Goal: Information Seeking & Learning: Learn about a topic

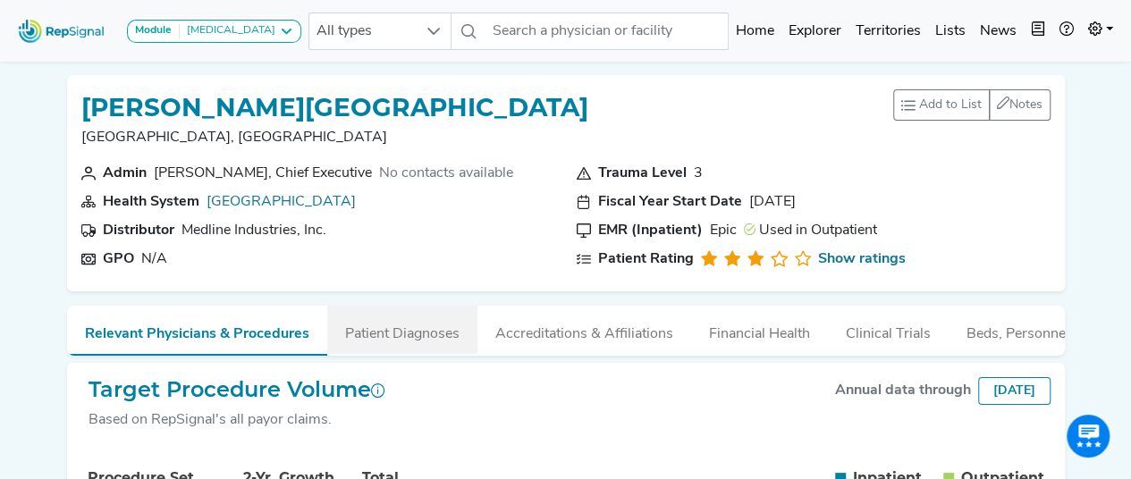
click at [424, 330] on button "Patient Diagnoses" at bounding box center [402, 330] width 150 height 48
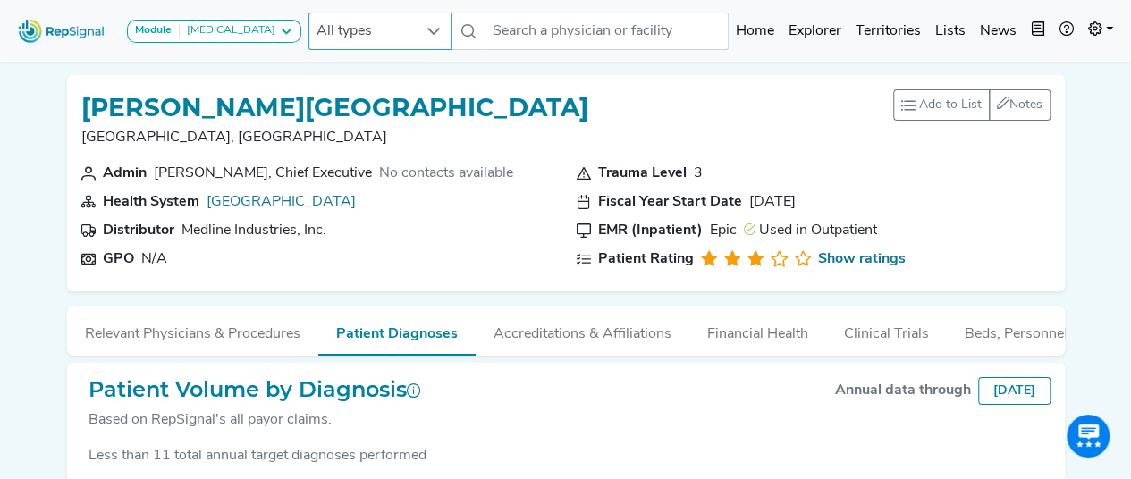
scroll to position [95, 0]
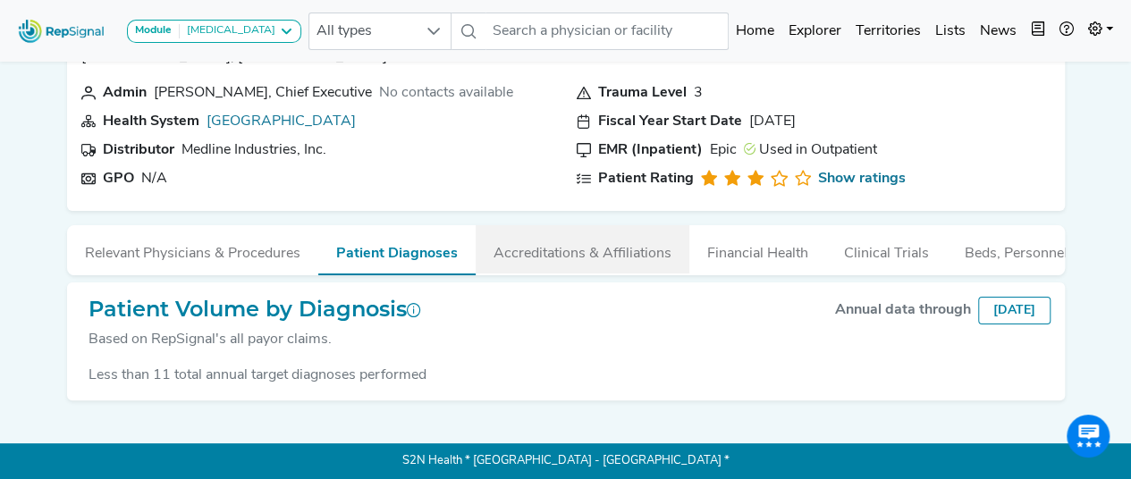
click at [576, 233] on button "Accreditations & Affiliations" at bounding box center [583, 249] width 214 height 48
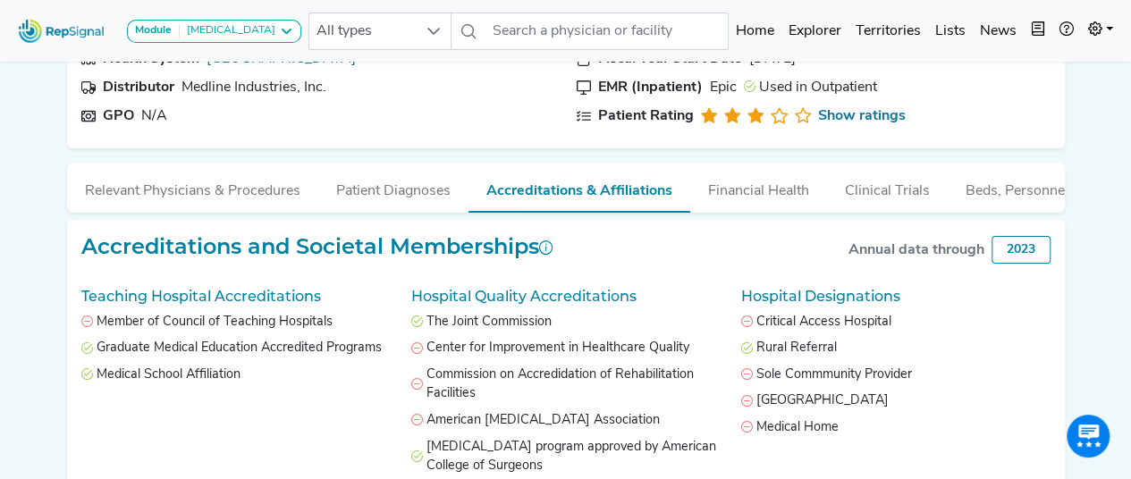
scroll to position [0, 0]
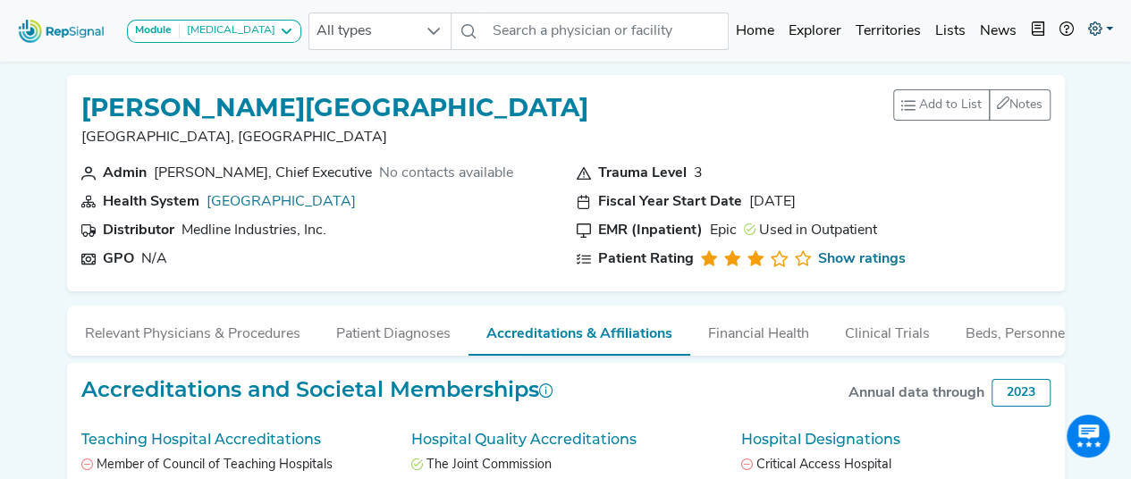
click at [1117, 28] on link at bounding box center [1100, 31] width 39 height 36
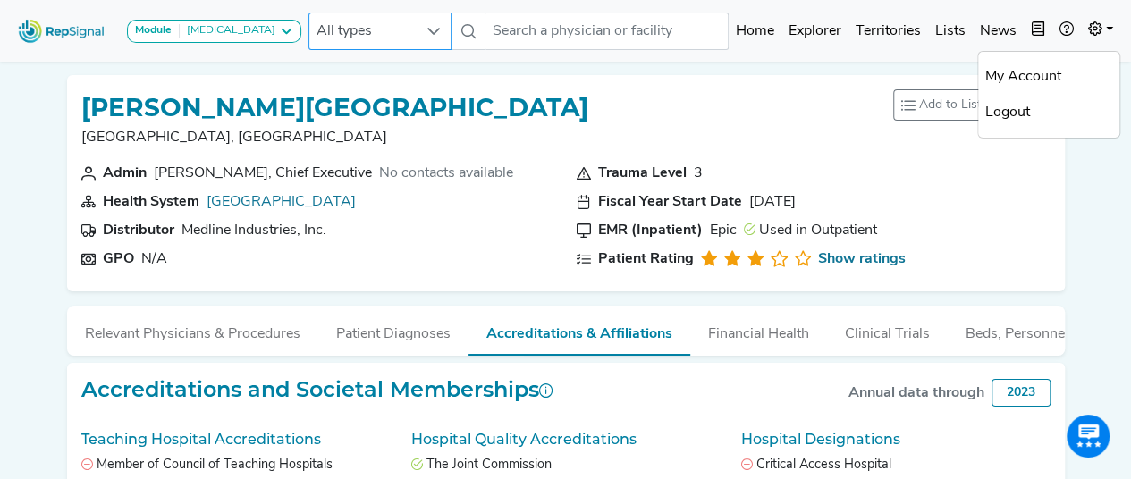
click at [419, 41] on div at bounding box center [434, 31] width 34 height 36
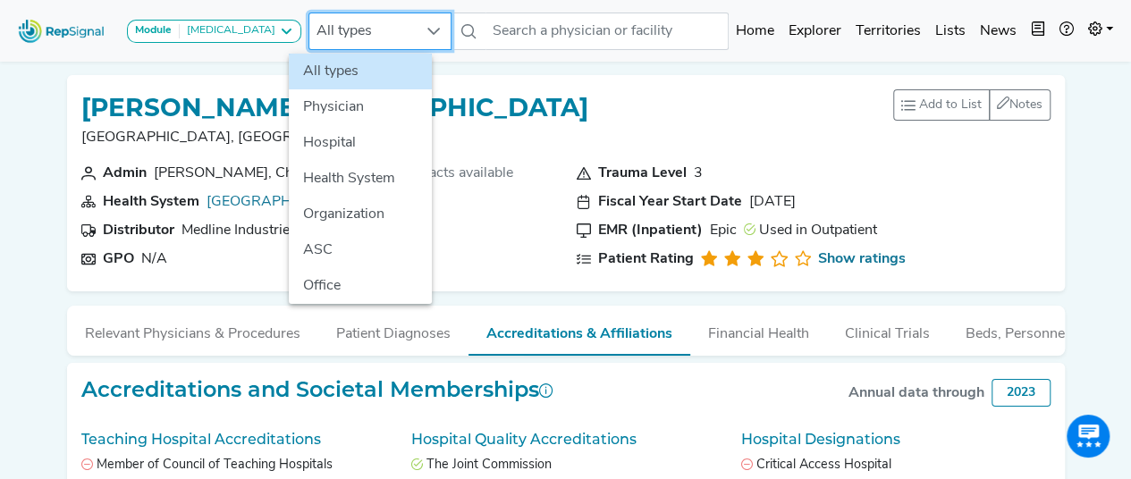
scroll to position [0, 13]
click at [351, 140] on li "Hospital" at bounding box center [360, 143] width 143 height 36
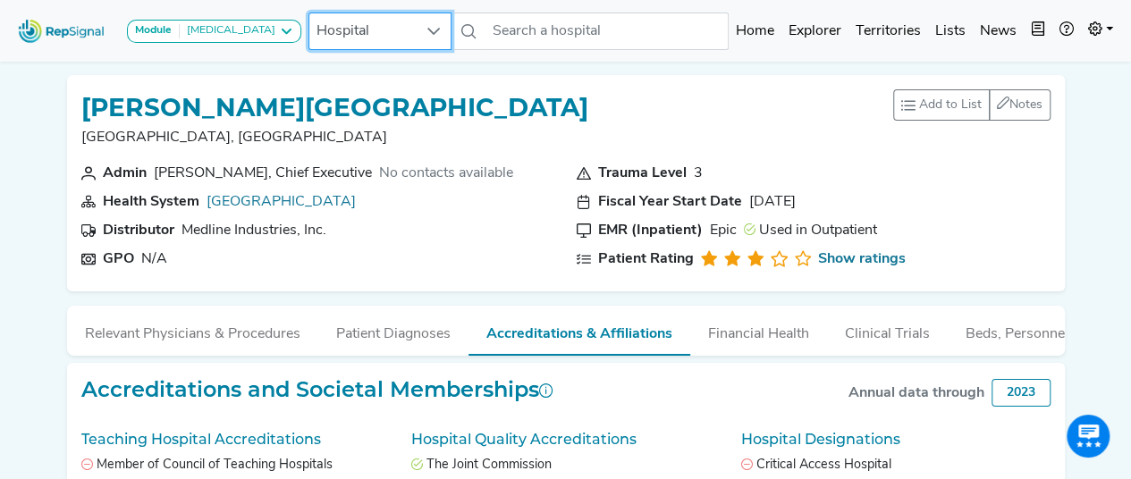
click at [515, 122] on div "[PERSON_NAME][GEOGRAPHIC_DATA] [GEOGRAPHIC_DATA], [GEOGRAPHIC_DATA] Add to List…" at bounding box center [565, 125] width 969 height 73
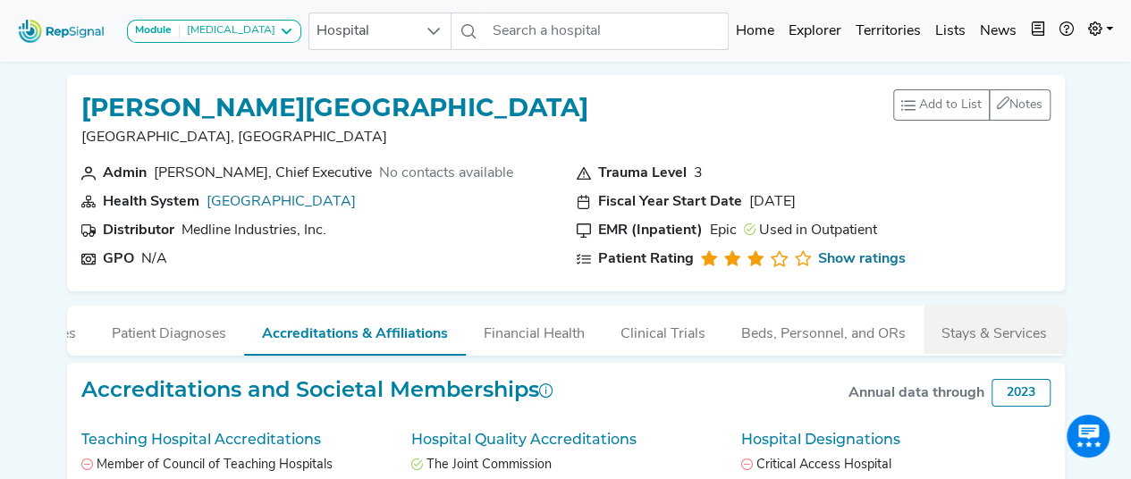
click at [959, 329] on button "Stays & Services" at bounding box center [994, 330] width 141 height 48
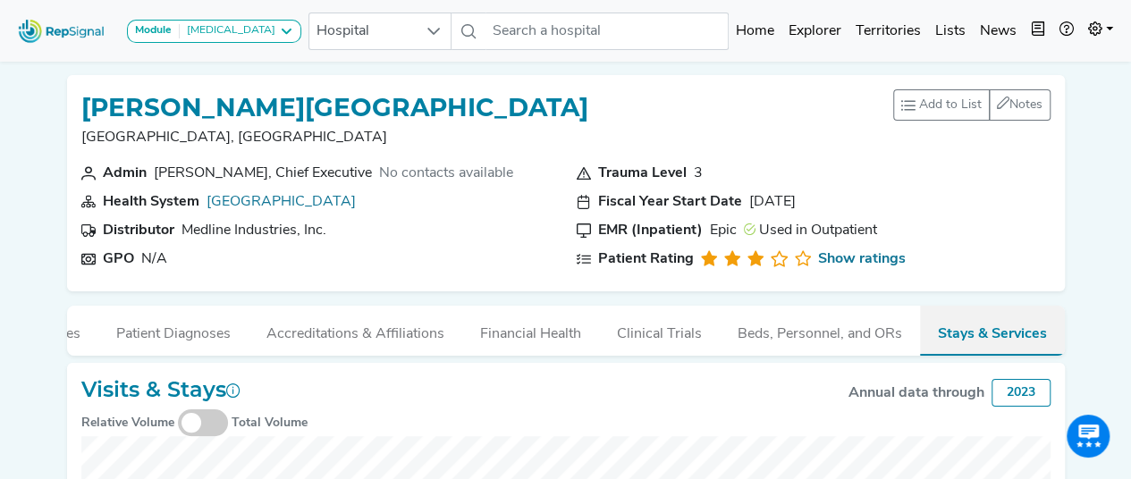
scroll to position [0, 220]
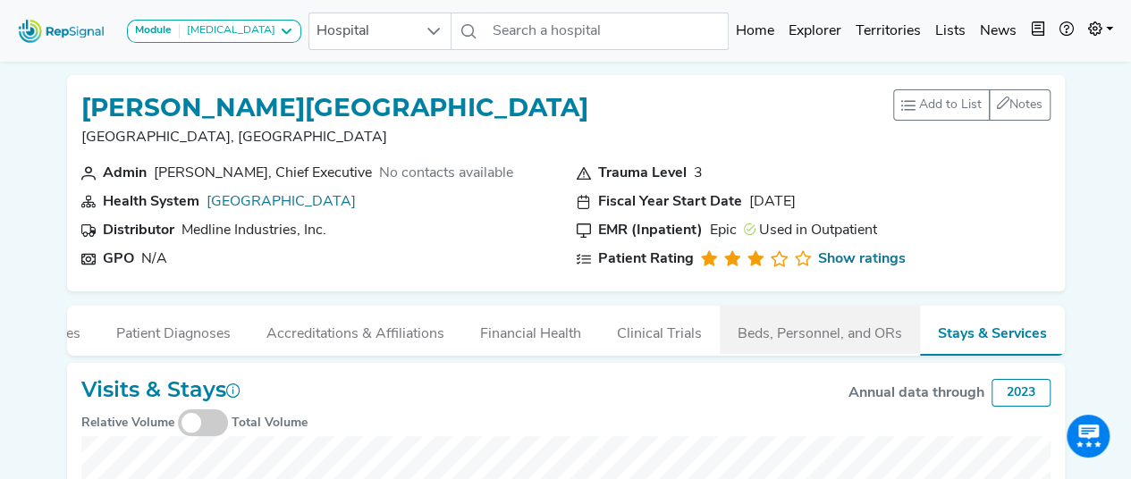
click at [800, 336] on button "Beds, Personnel, and ORs" at bounding box center [820, 330] width 200 height 48
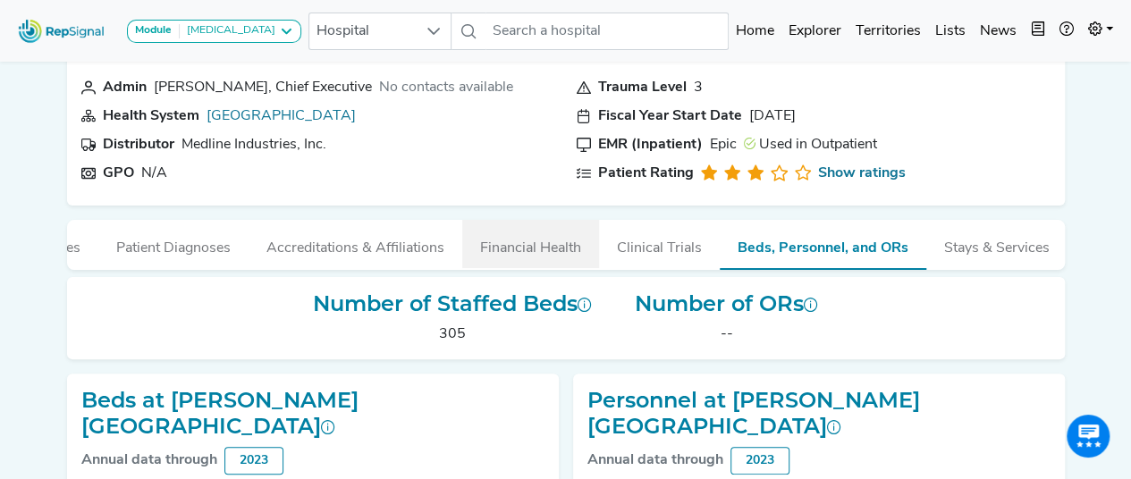
scroll to position [89, 13]
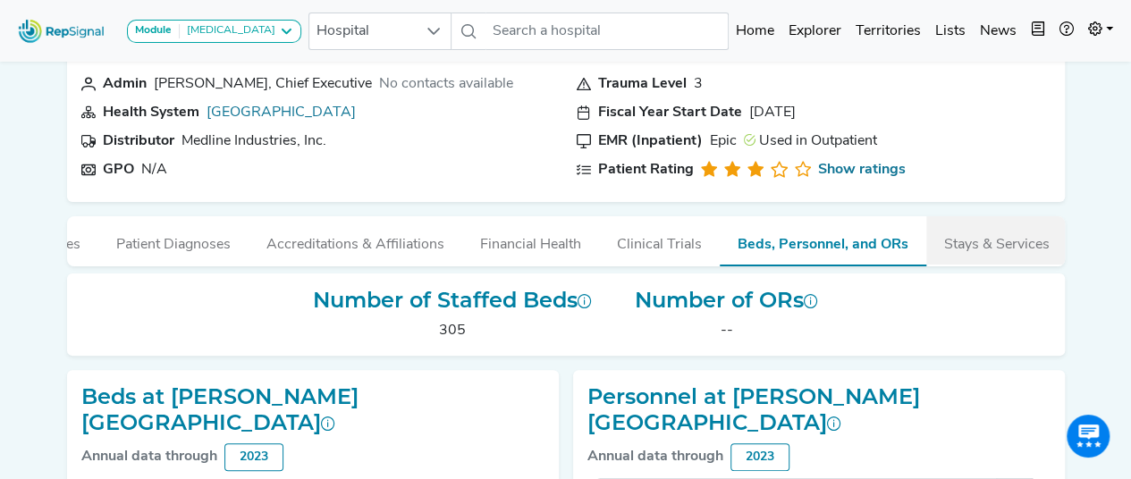
click at [927, 246] on button "Stays & Services" at bounding box center [997, 240] width 141 height 48
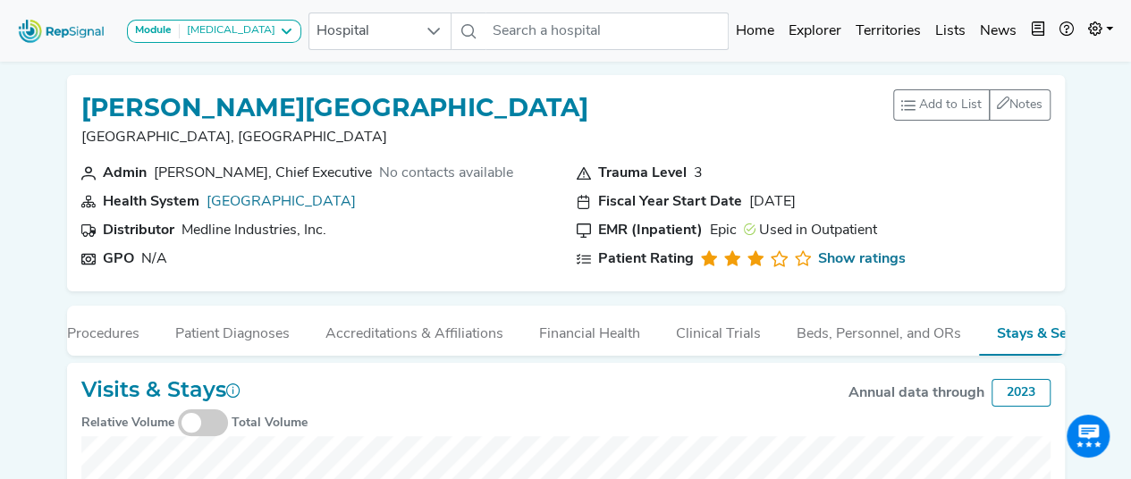
scroll to position [0, 0]
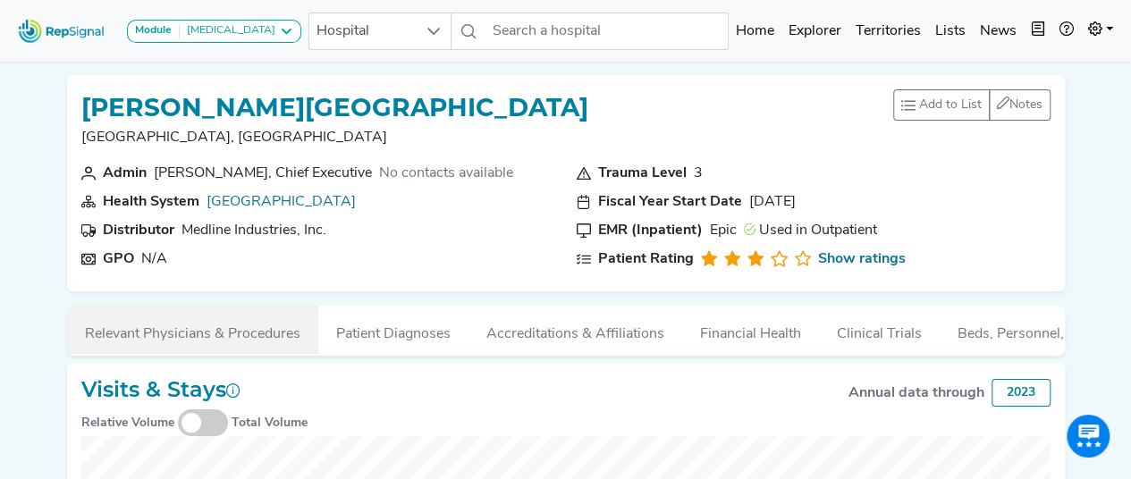
click at [114, 339] on button "Relevant Physicians & Procedures" at bounding box center [192, 330] width 251 height 48
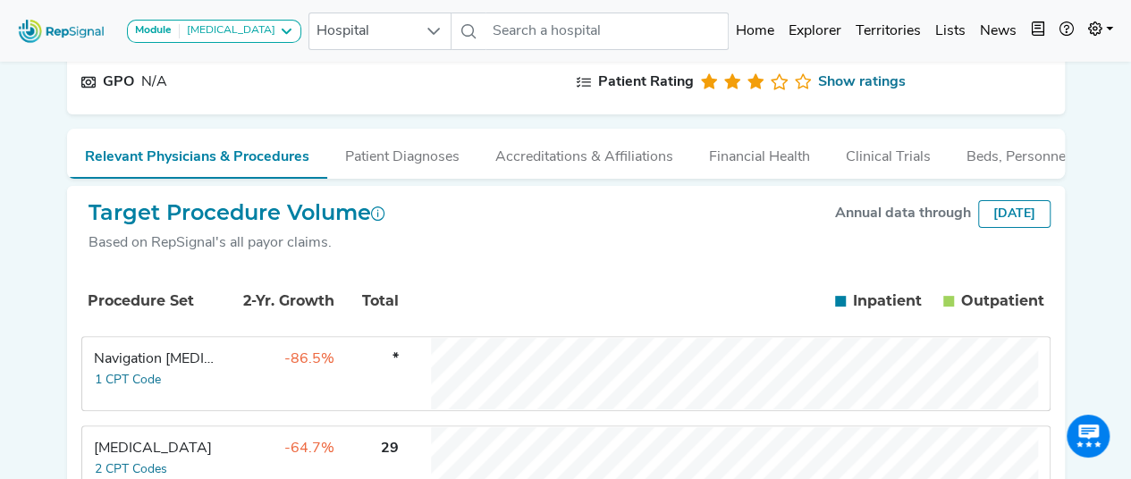
scroll to position [0, 13]
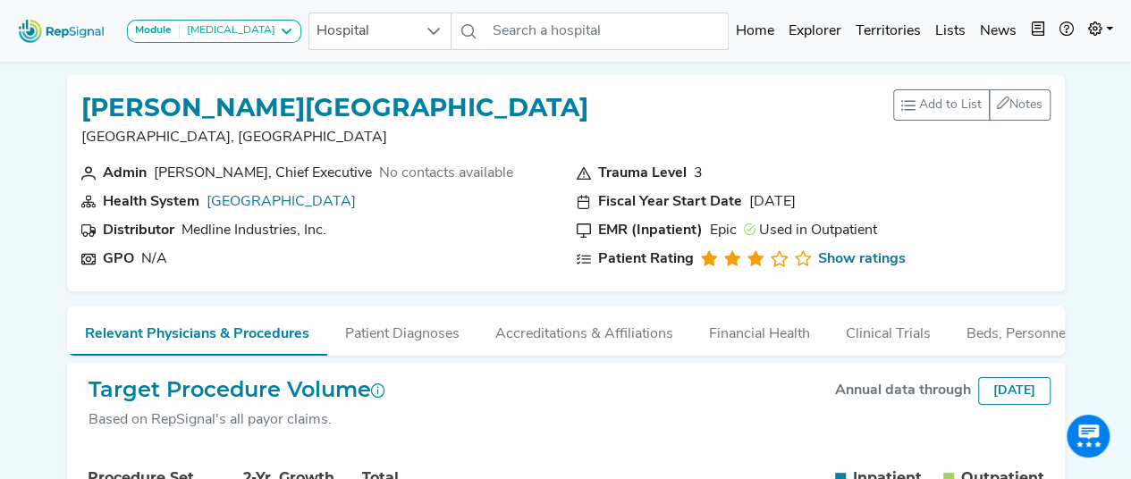
click at [665, 89] on div "[PERSON_NAME][GEOGRAPHIC_DATA] [GEOGRAPHIC_DATA], [GEOGRAPHIC_DATA] Add to List…" at bounding box center [565, 125] width 969 height 73
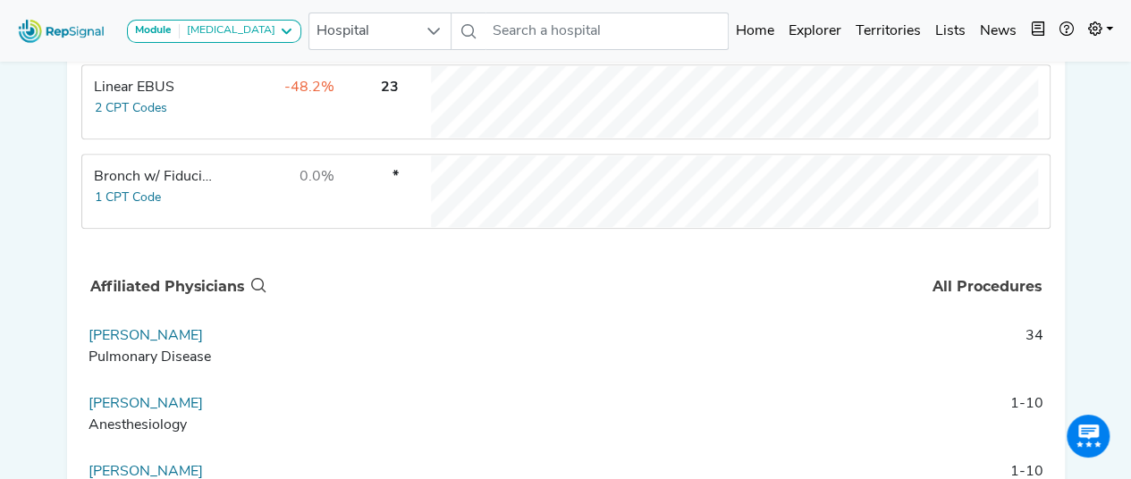
scroll to position [492, 13]
